Goal: Find contact information: Find contact information

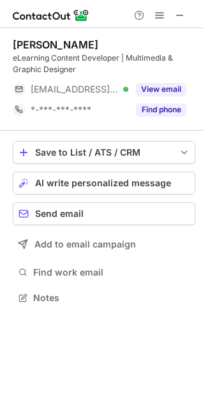
scroll to position [289, 203]
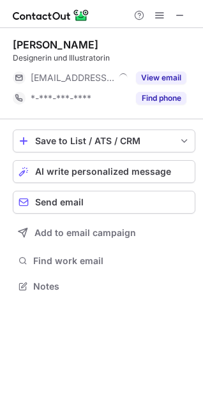
scroll to position [278, 203]
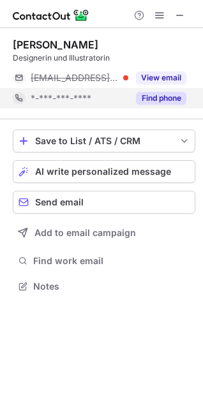
click at [185, 102] on button "Find phone" at bounding box center [161, 98] width 50 height 13
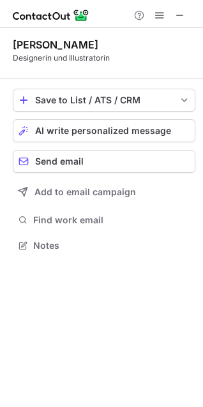
scroll to position [237, 203]
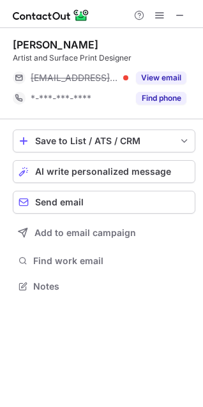
scroll to position [278, 203]
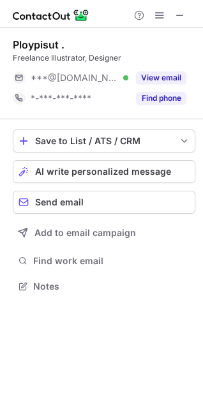
scroll to position [278, 203]
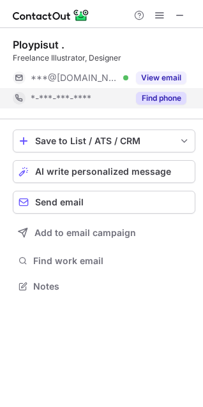
click at [151, 100] on button "Find phone" at bounding box center [161, 98] width 50 height 13
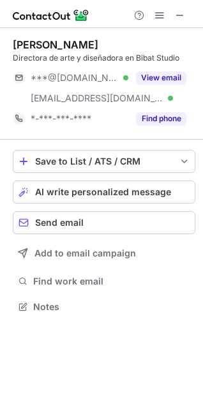
scroll to position [298, 203]
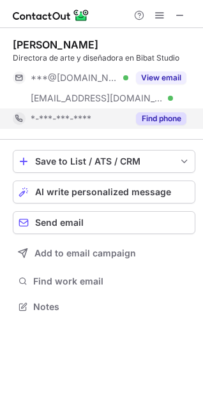
click at [152, 118] on button "Find phone" at bounding box center [161, 118] width 50 height 13
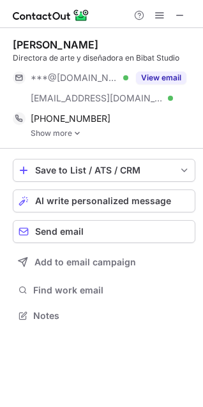
scroll to position [307, 203]
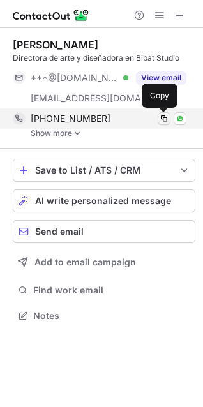
click at [162, 118] on span at bounding box center [164, 119] width 10 height 10
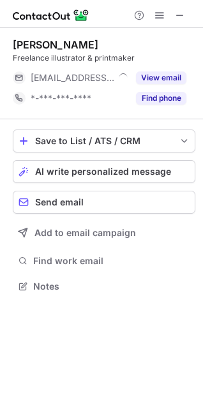
scroll to position [278, 203]
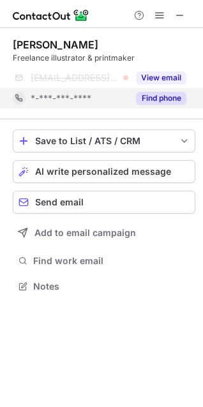
click at [145, 95] on button "Find phone" at bounding box center [161, 98] width 50 height 13
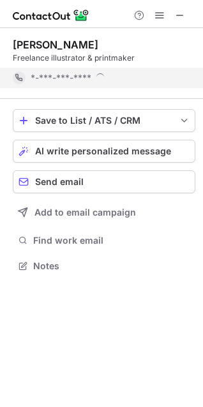
scroll to position [257, 203]
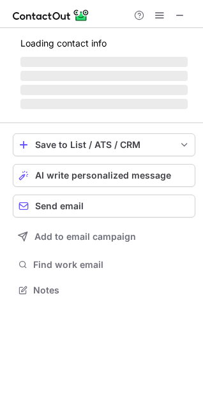
scroll to position [282, 203]
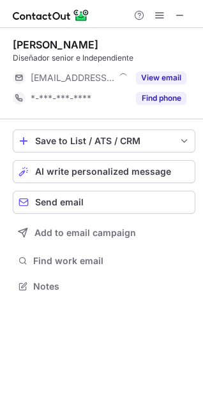
scroll to position [278, 203]
